Goal: Information Seeking & Learning: Learn about a topic

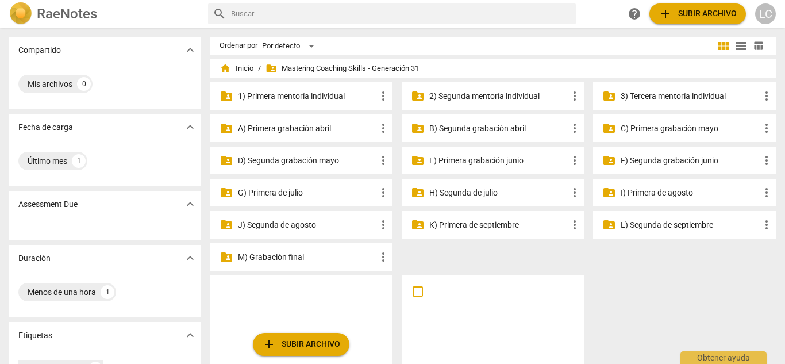
click at [665, 222] on p "L) Segunda de septiembre" at bounding box center [690, 225] width 139 height 12
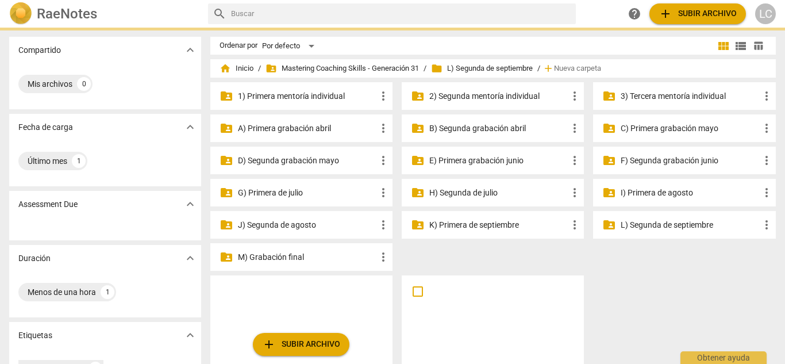
click at [665, 222] on p "L) Segunda de septiembre" at bounding box center [690, 225] width 139 height 12
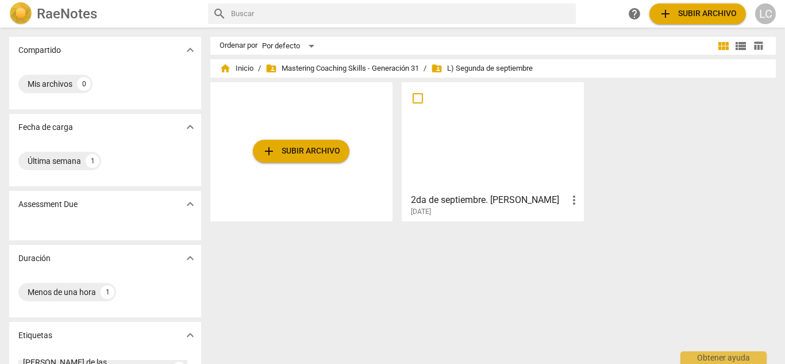
click at [501, 148] on div at bounding box center [493, 137] width 174 height 102
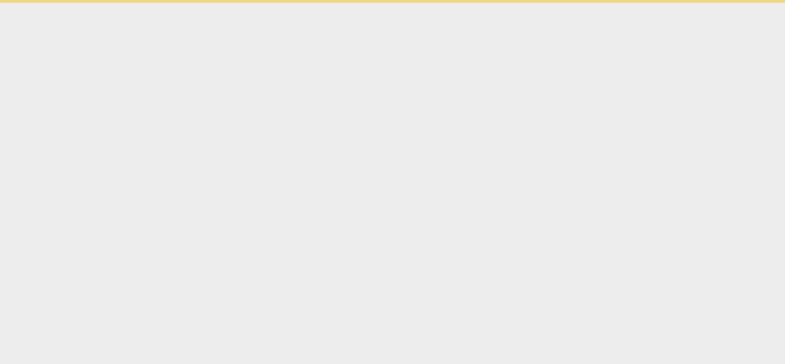
click at [501, 3] on html "Obtener ayuda" at bounding box center [392, 1] width 785 height 3
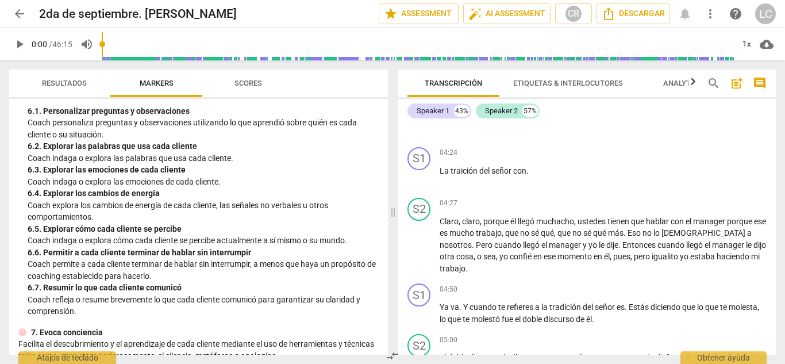
scroll to position [697, 0]
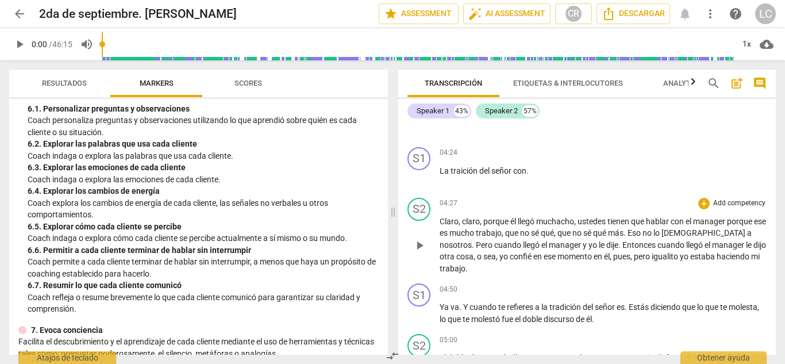
drag, startPoint x: 453, startPoint y: 198, endPoint x: 497, endPoint y: 196, distance: 43.7
click at [497, 198] on div "04:27 + Add competency keyboard_arrow_right Claro , claro , porque él llegó muc…" at bounding box center [603, 236] width 327 height 77
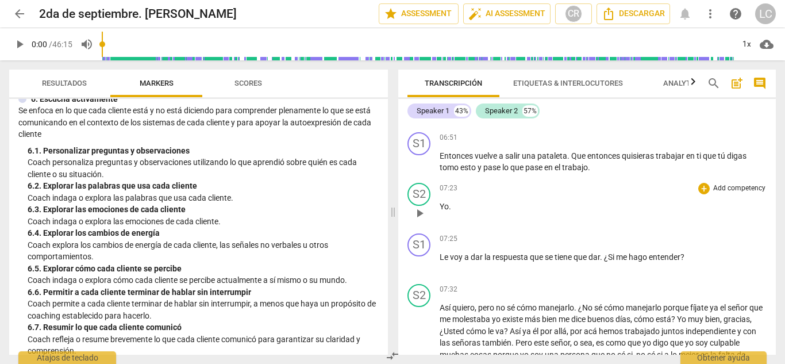
scroll to position [1693, 0]
click at [417, 207] on span "play_arrow" at bounding box center [420, 214] width 14 height 14
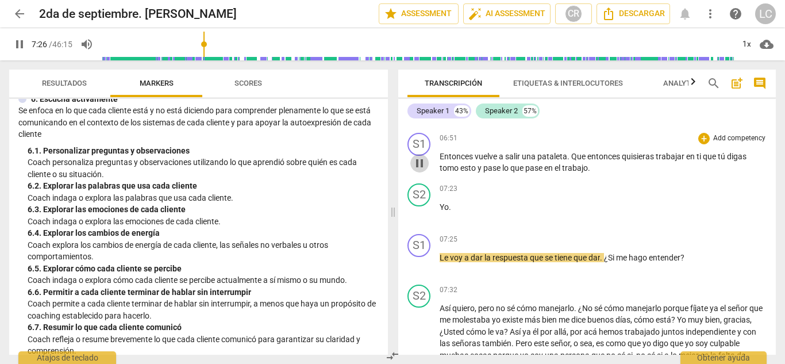
click at [420, 156] on span "pause" at bounding box center [420, 163] width 14 height 14
click at [420, 156] on span "play_arrow" at bounding box center [420, 163] width 14 height 14
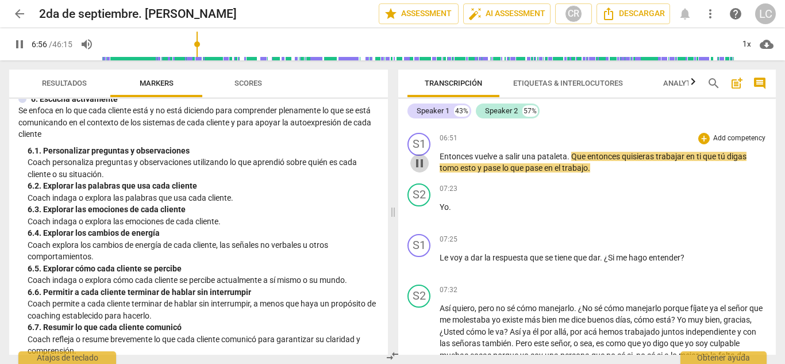
click at [419, 156] on span "pause" at bounding box center [420, 163] width 14 height 14
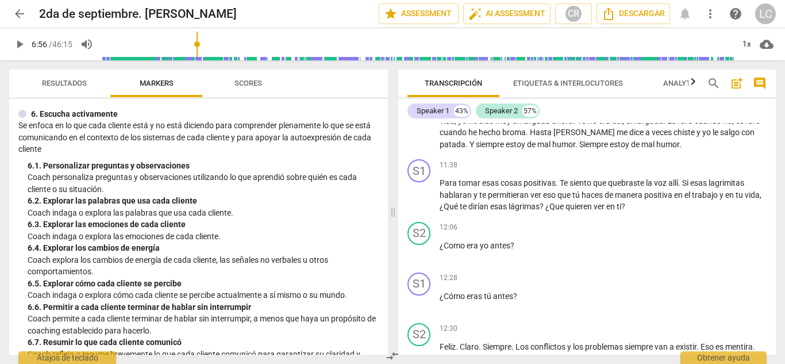
scroll to position [637, 0]
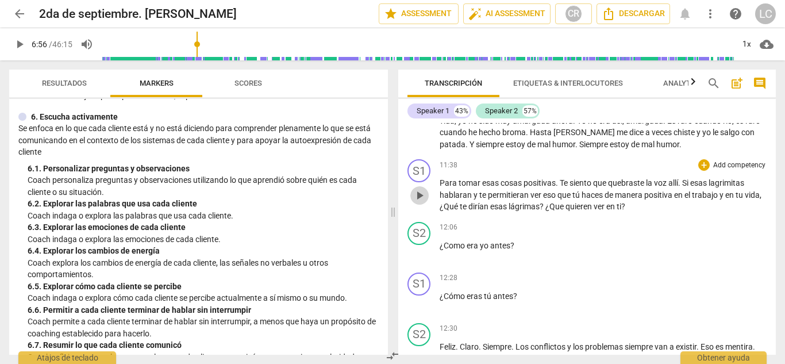
click at [420, 189] on span "play_arrow" at bounding box center [420, 196] width 14 height 14
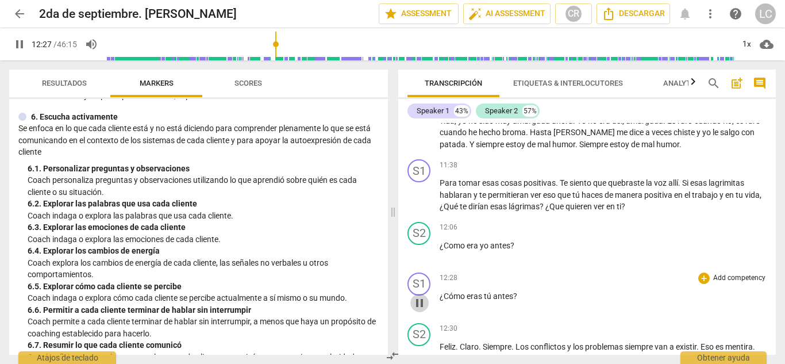
click at [421, 296] on span "pause" at bounding box center [420, 303] width 14 height 14
click at [421, 296] on span "play_arrow" at bounding box center [420, 303] width 14 height 14
click at [420, 296] on span "pause" at bounding box center [420, 303] width 14 height 14
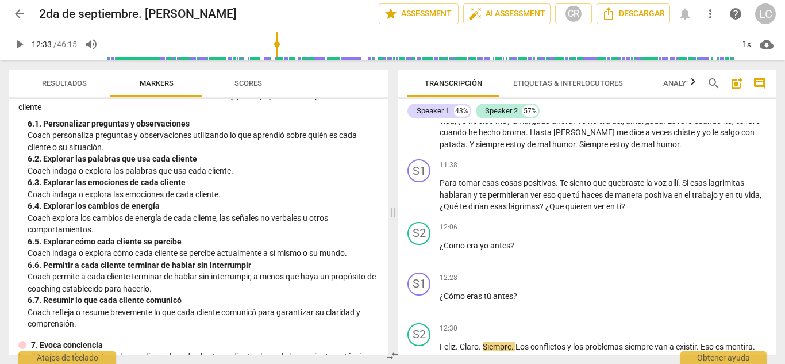
scroll to position [683, 0]
click at [26, 232] on div "6. Escucha activamente Se enfoca en lo que cada cliente está y no está dicien…" at bounding box center [198, 197] width 361 height 264
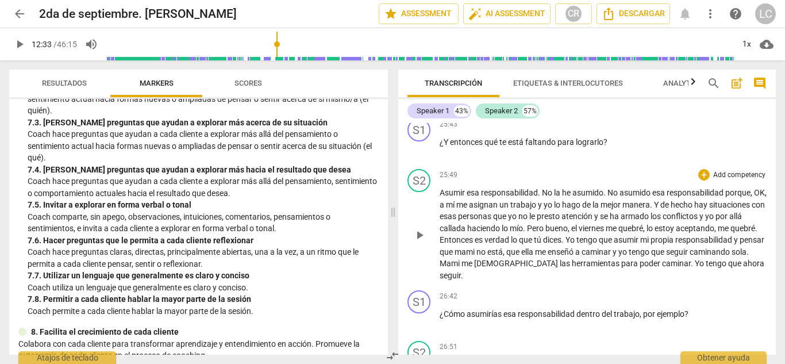
scroll to position [4968, 0]
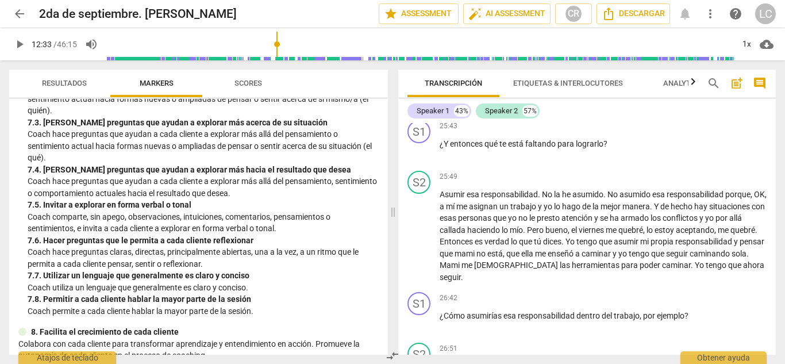
type input "753"
